Goal: Contribute content: Add original content to the website for others to see

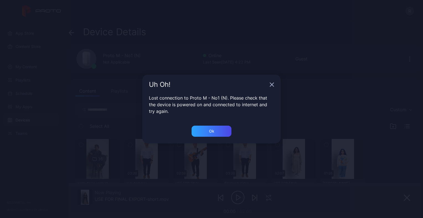
click at [275, 77] on div "Uh Oh!" at bounding box center [211, 85] width 139 height 20
click at [273, 82] on icon "button" at bounding box center [272, 84] width 4 height 4
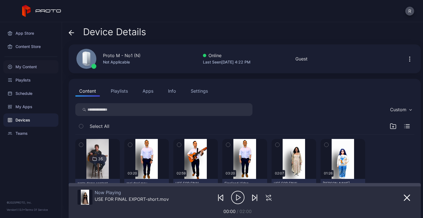
click at [32, 64] on div "My Content" at bounding box center [30, 66] width 55 height 13
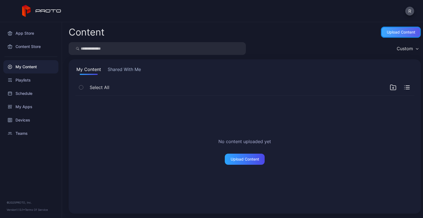
click at [390, 35] on div "Upload Content" at bounding box center [401, 32] width 40 height 11
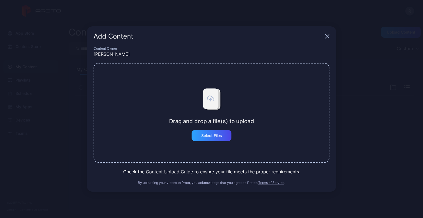
click at [331, 44] on div "Add Content" at bounding box center [211, 36] width 249 height 20
click at [329, 35] on icon "button" at bounding box center [328, 37] width 4 height 4
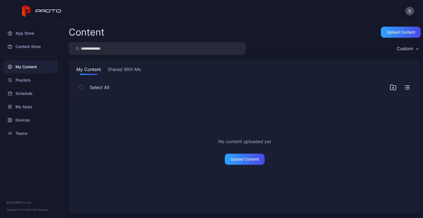
click at [267, 25] on div "Content Upload Content Custom My Content Shared With Me Select All No content u…" at bounding box center [242, 120] width 361 height 196
click at [135, 71] on button "Shared With Me" at bounding box center [124, 70] width 35 height 9
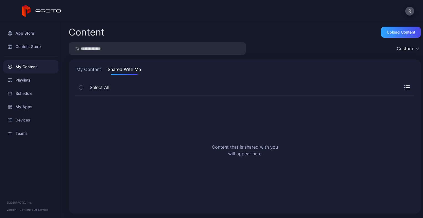
click at [85, 69] on button "My Content" at bounding box center [88, 70] width 27 height 9
